Goal: Entertainment & Leisure: Consume media (video, audio)

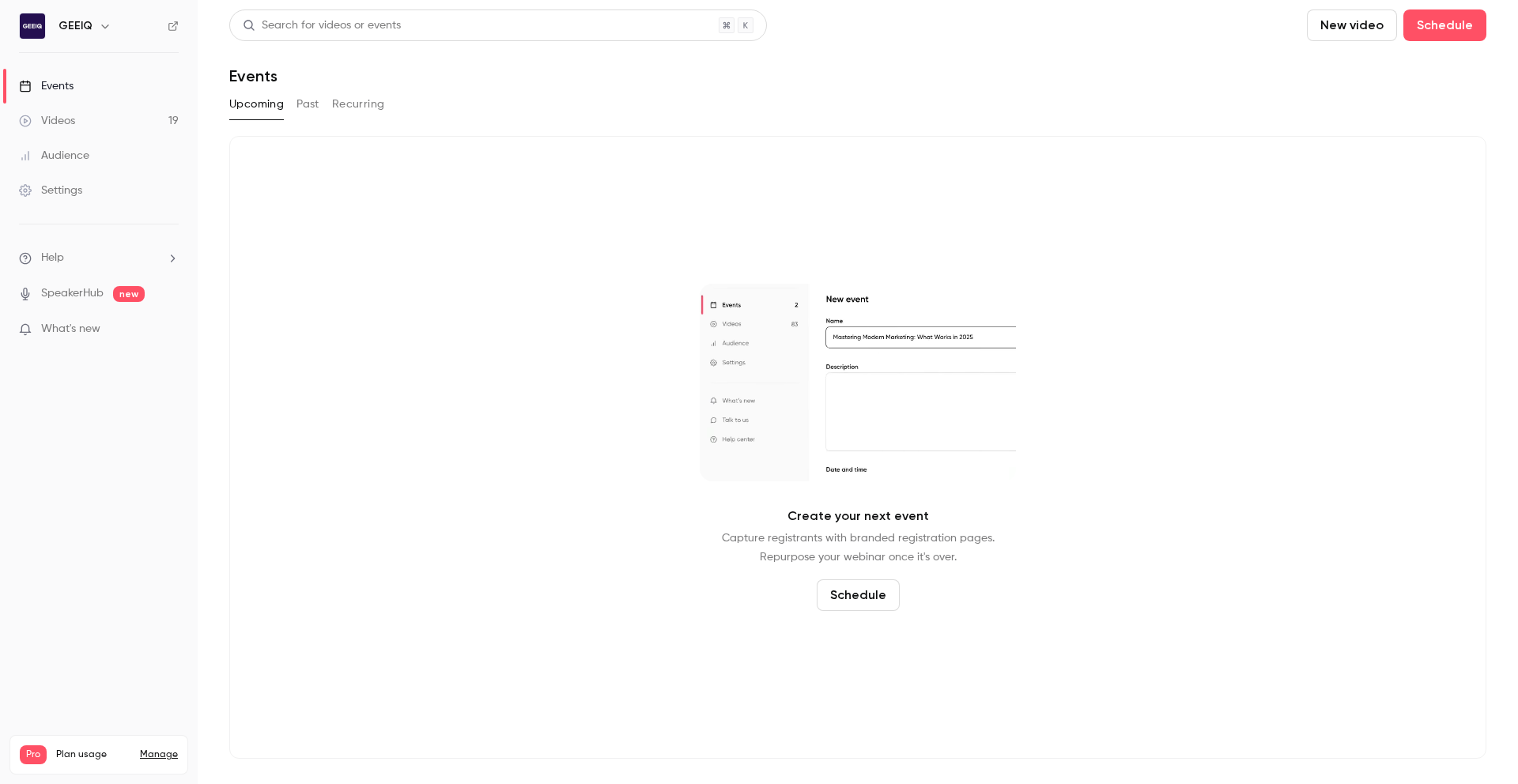
click at [96, 122] on link "Videos 19" at bounding box center [99, 121] width 197 height 35
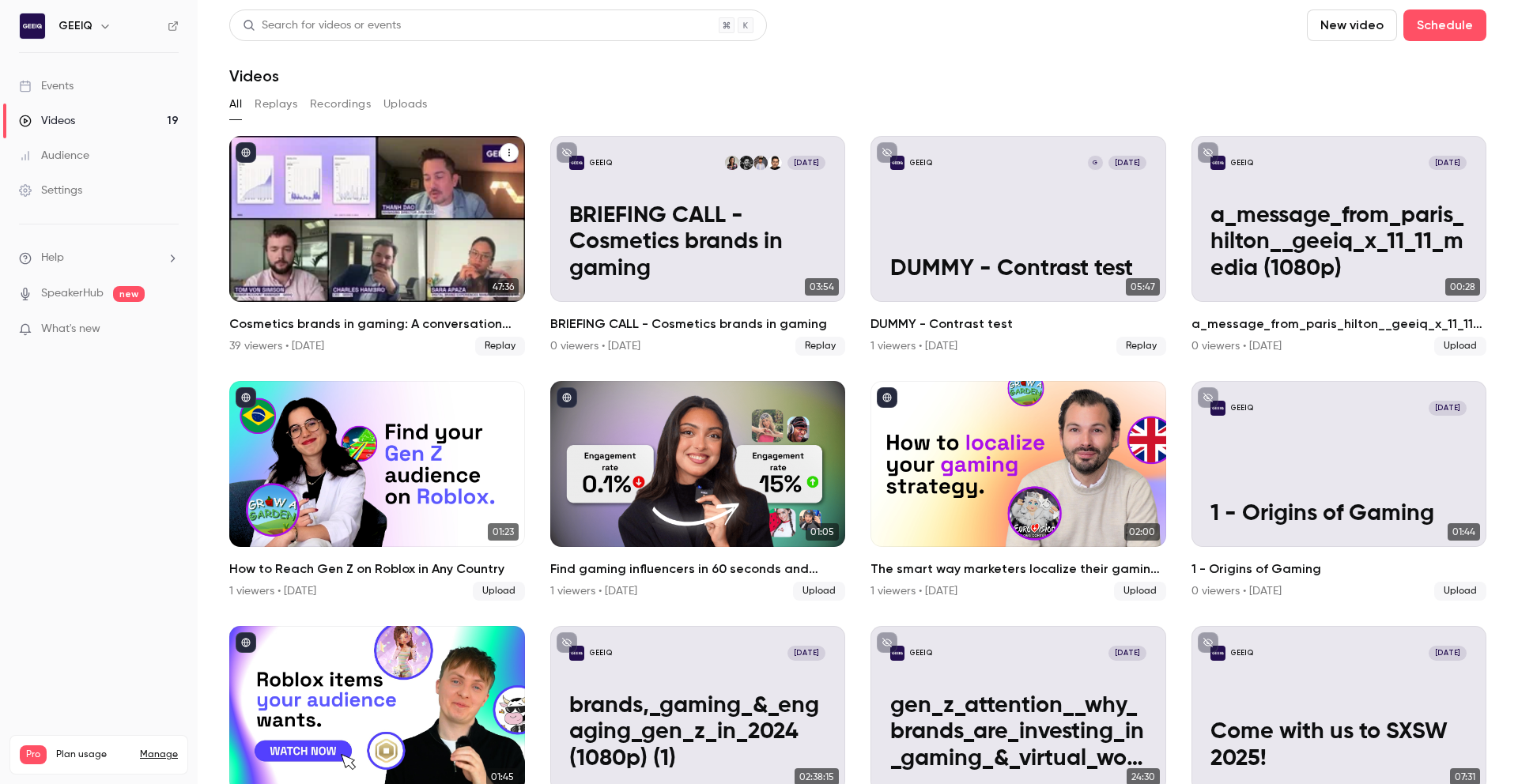
click at [362, 320] on h2 "Cosmetics brands in gaming: A conversation with essence cosmetics" at bounding box center [377, 324] width 296 height 19
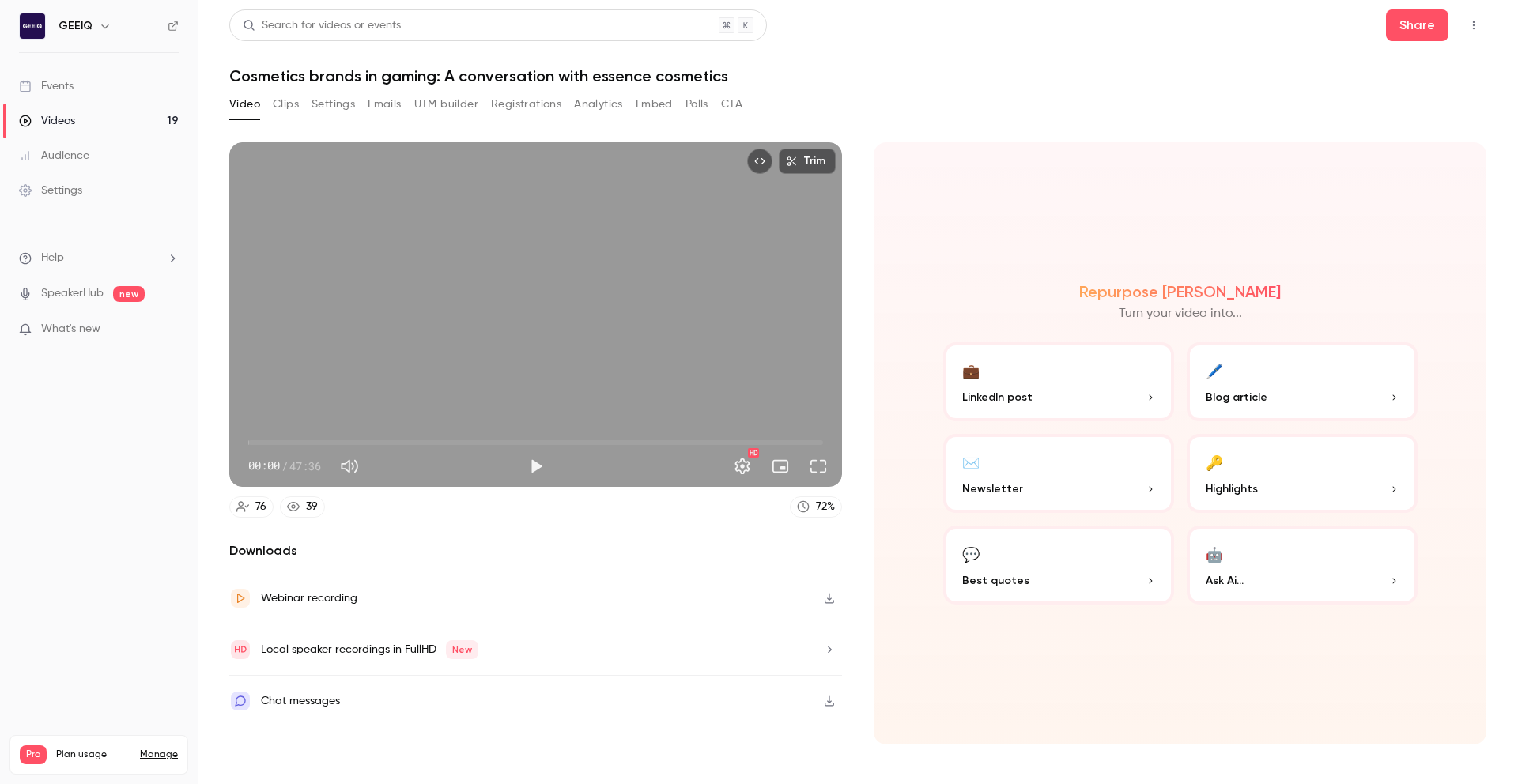
click at [589, 99] on button "Analytics" at bounding box center [599, 104] width 49 height 25
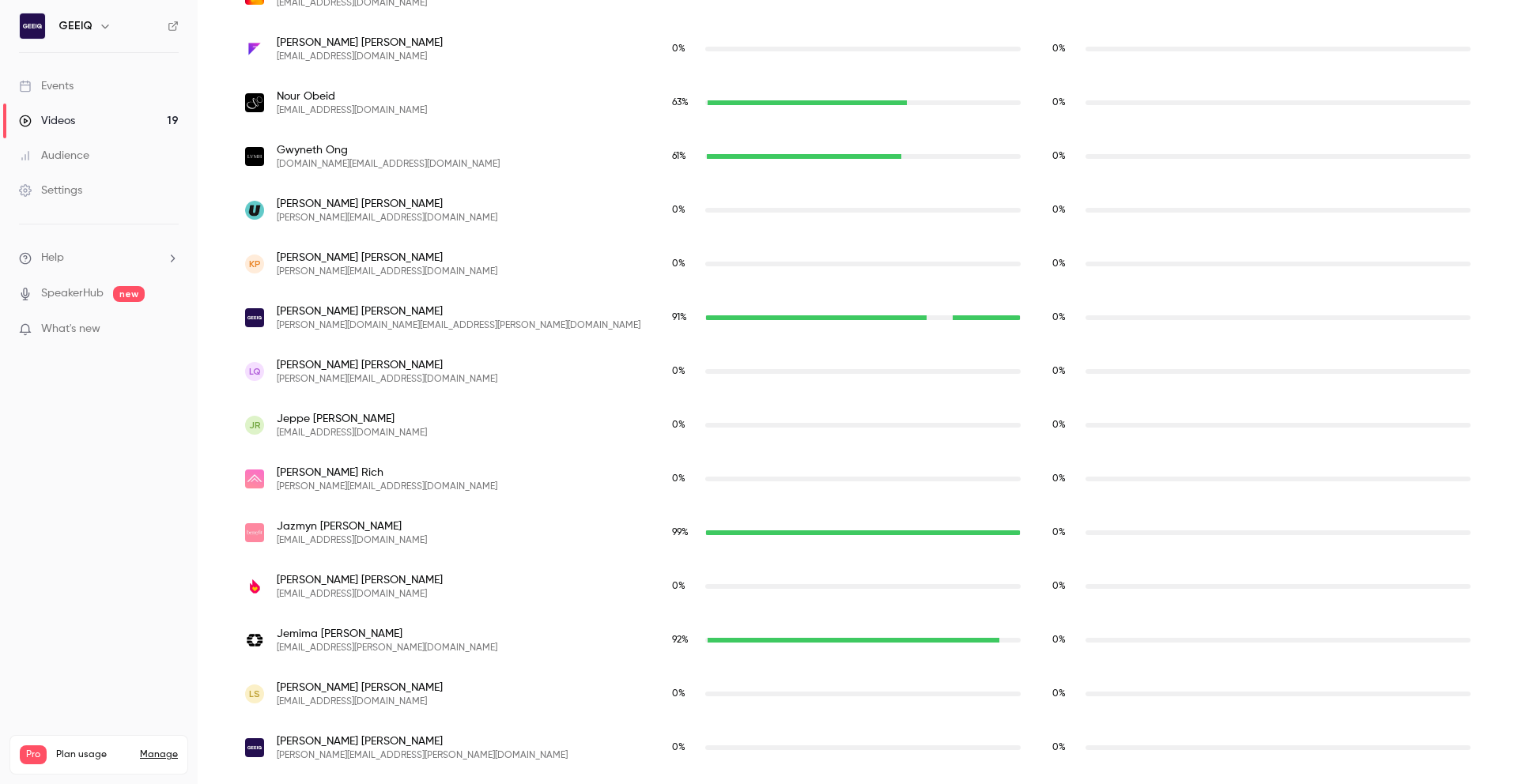
scroll to position [3046, 0]
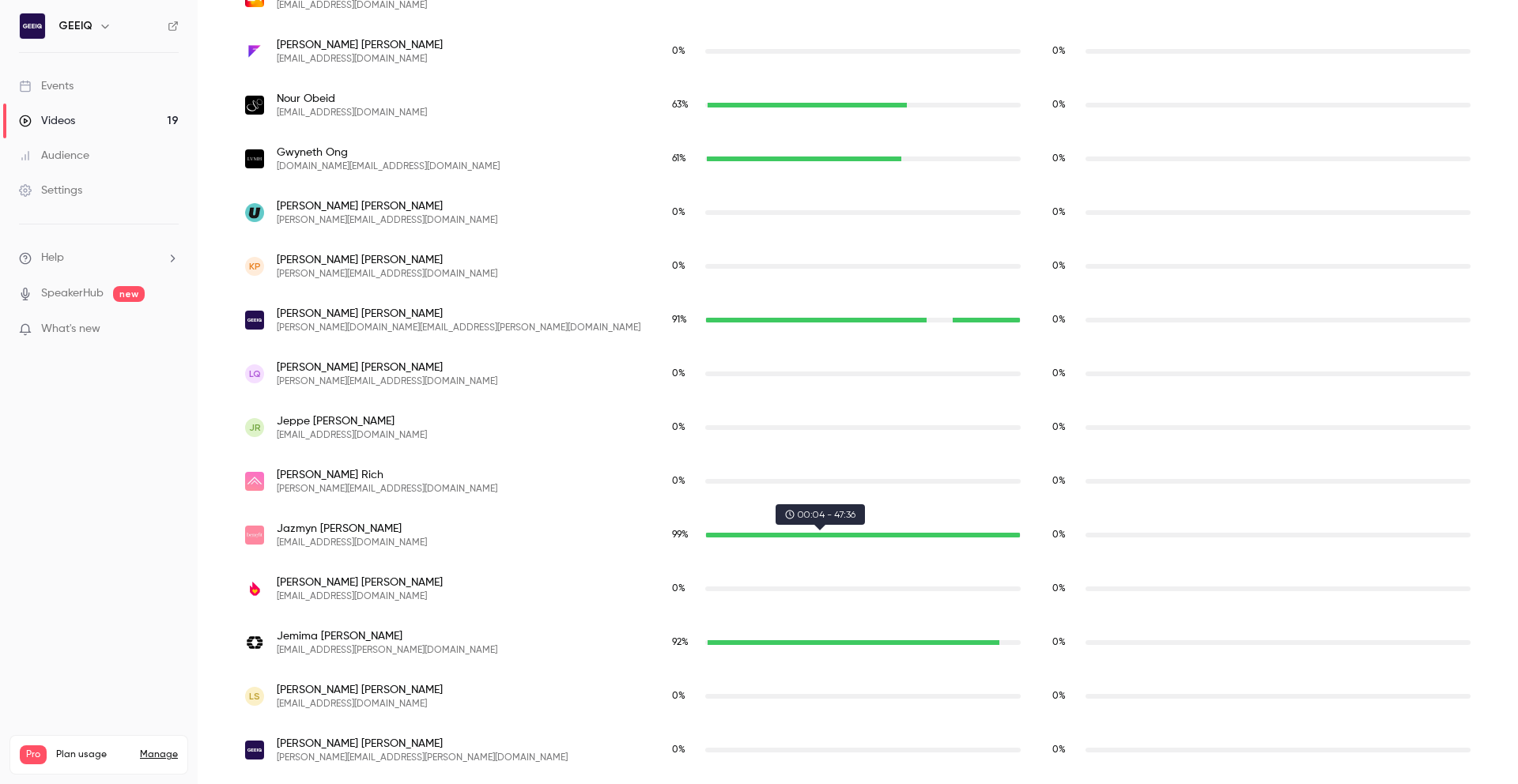
click at [778, 534] on div "jazmynr@benefitcosmetics.com" at bounding box center [864, 535] width 315 height 5
click at [316, 527] on span "[PERSON_NAME]" at bounding box center [352, 529] width 150 height 16
drag, startPoint x: 328, startPoint y: 536, endPoint x: 302, endPoint y: 542, distance: 26.7
click at [329, 537] on span "[EMAIL_ADDRESS][DOMAIN_NAME]" at bounding box center [352, 543] width 150 height 13
click at [258, 534] on img "jazmynr@benefitcosmetics.com" at bounding box center [255, 535] width 19 height 19
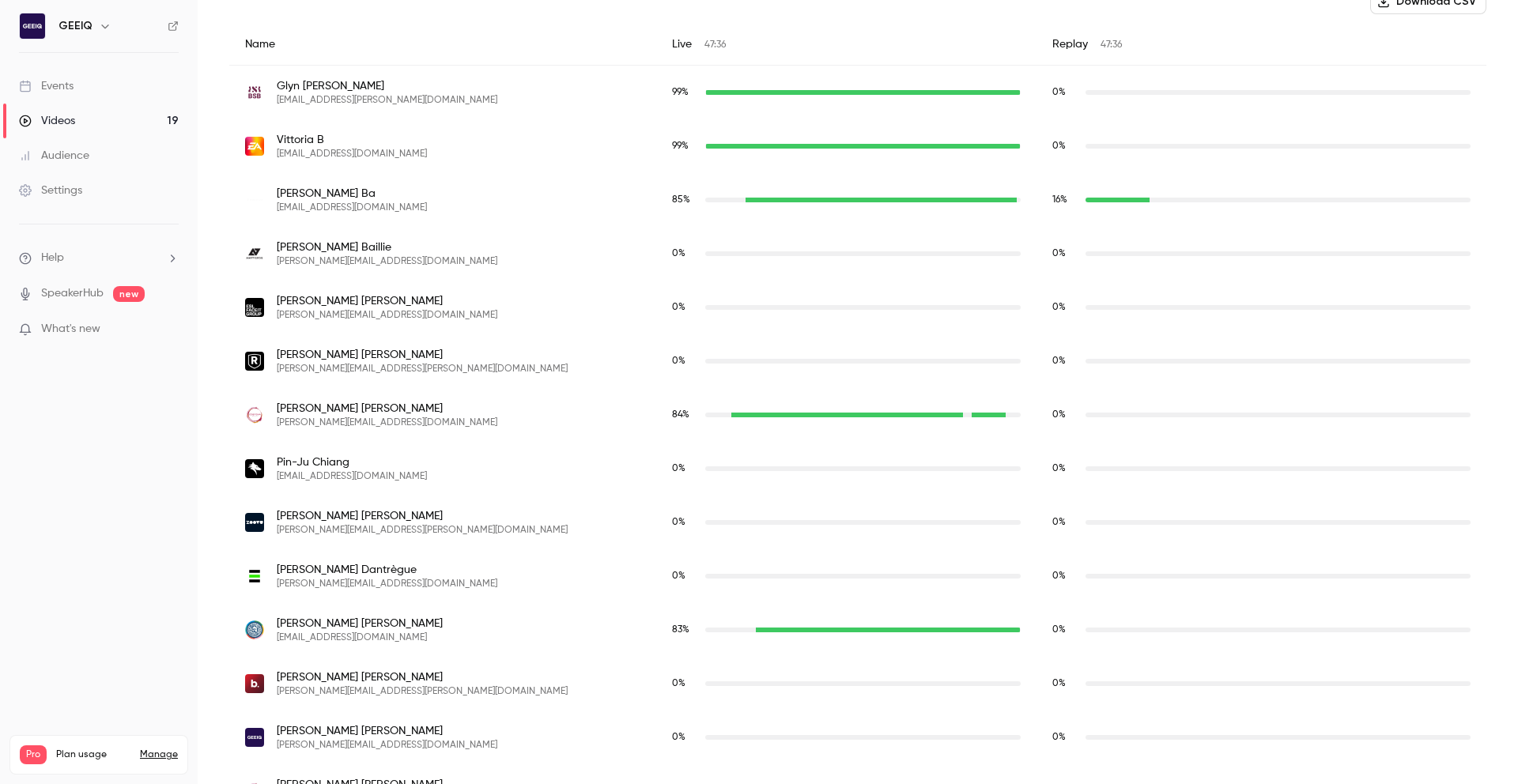
scroll to position [0, 0]
